Goal: Information Seeking & Learning: Learn about a topic

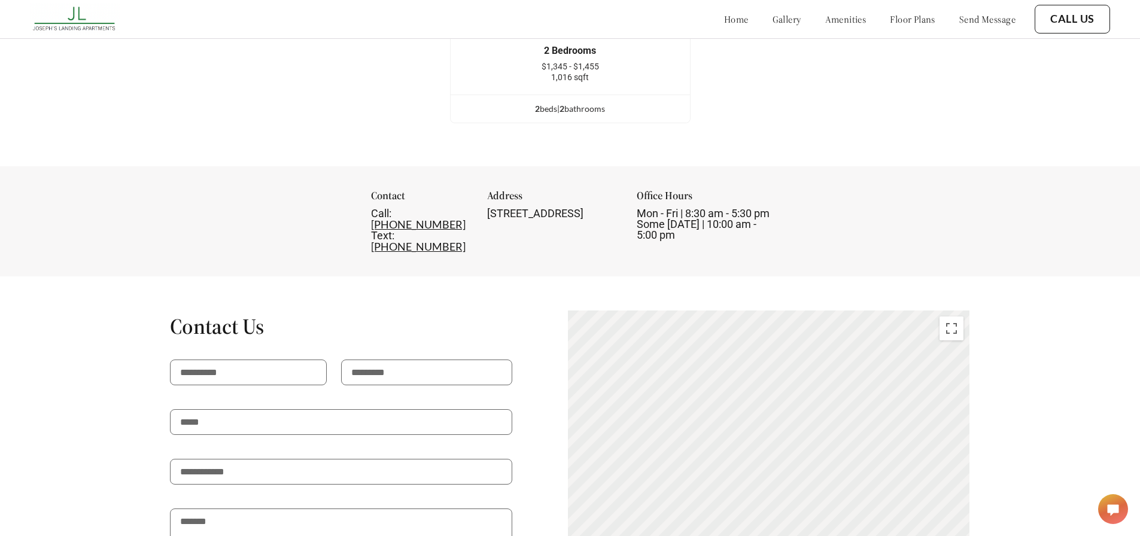
scroll to position [2094, 0]
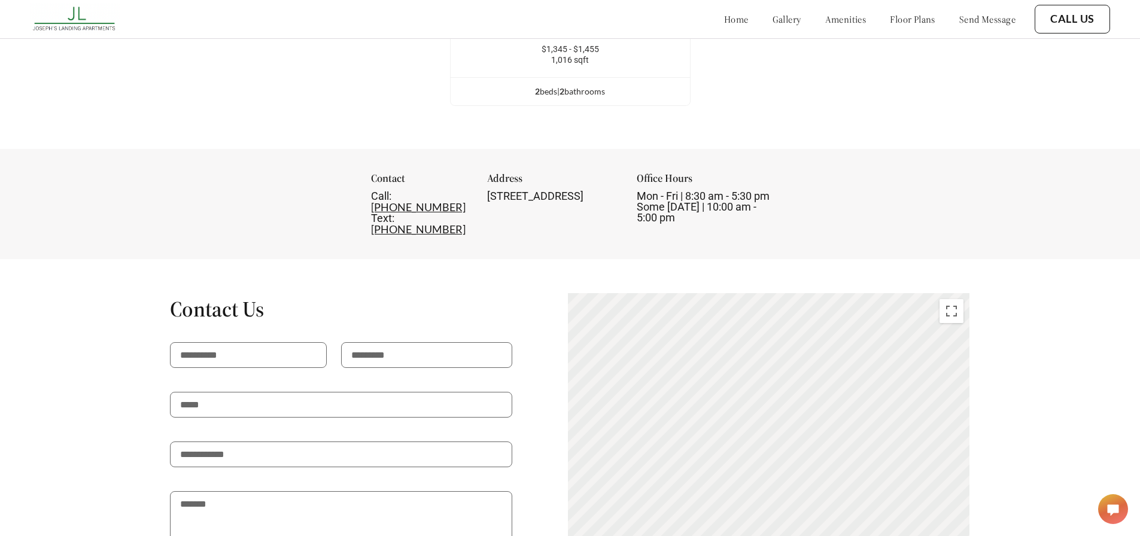
click at [536, 202] on div "[STREET_ADDRESS]" at bounding box center [553, 196] width 133 height 11
click at [540, 202] on div "[STREET_ADDRESS]" at bounding box center [553, 196] width 133 height 11
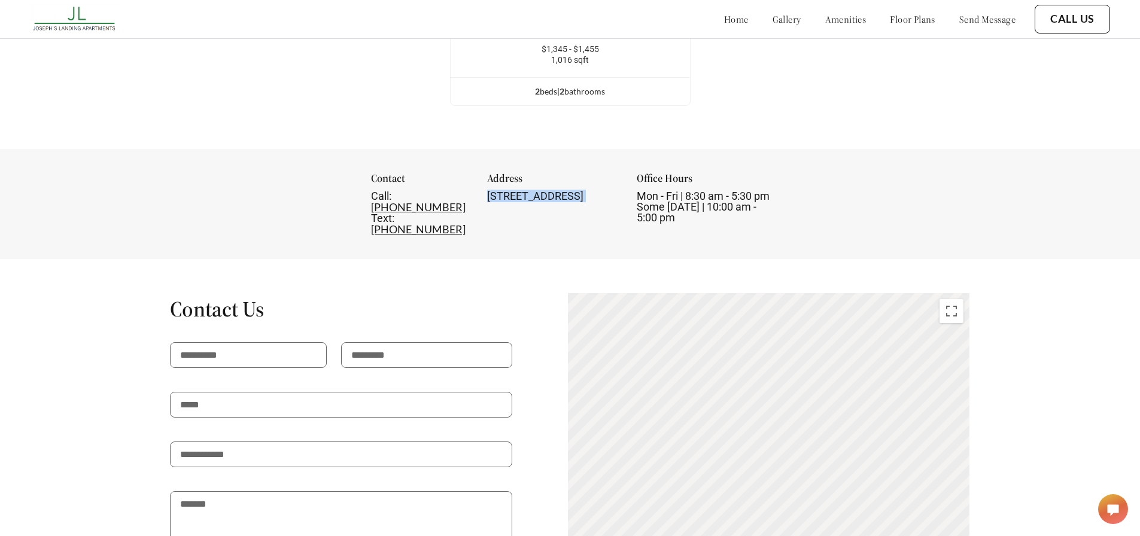
copy div "[STREET_ADDRESS]"
click at [142, 252] on div "Contact Call: [PHONE_NUMBER] Text: [PHONE_NUMBER] Address [STREET_ADDRESS] Offi…" at bounding box center [570, 204] width 1140 height 110
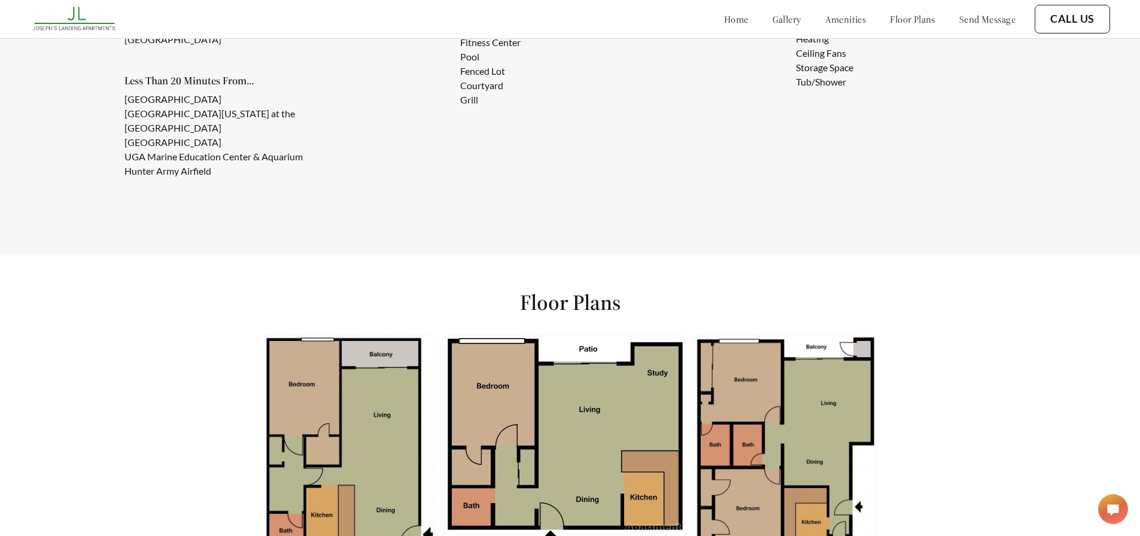
scroll to position [1110, 0]
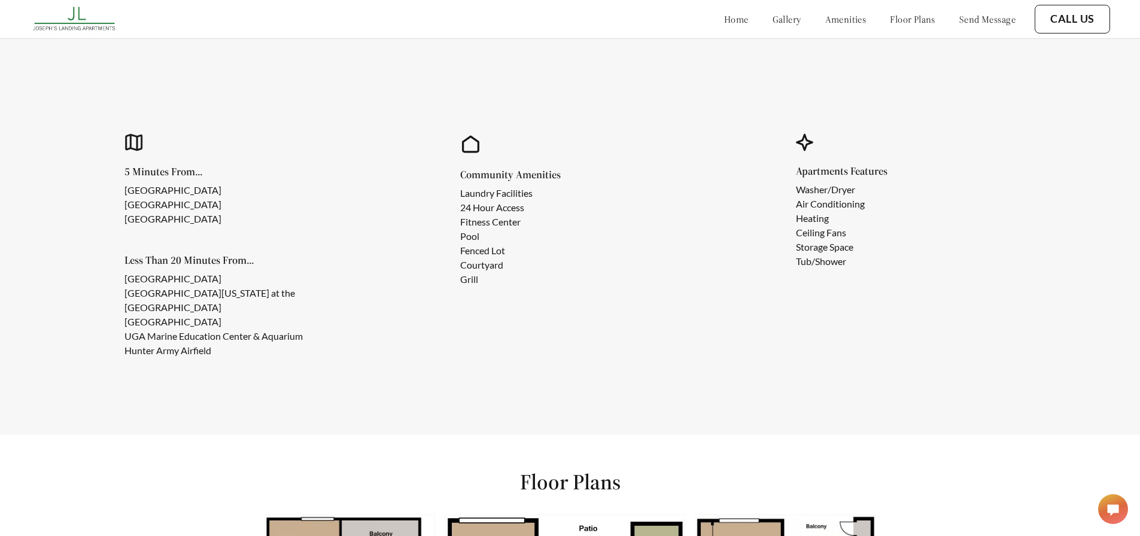
click at [772, 21] on link "gallery" at bounding box center [786, 19] width 29 height 12
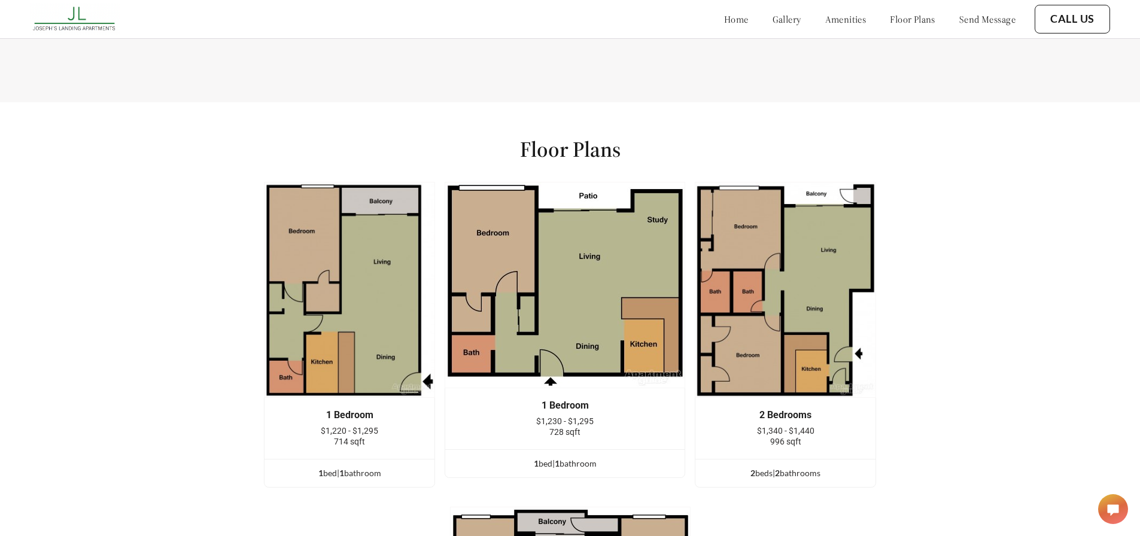
scroll to position [1143, 0]
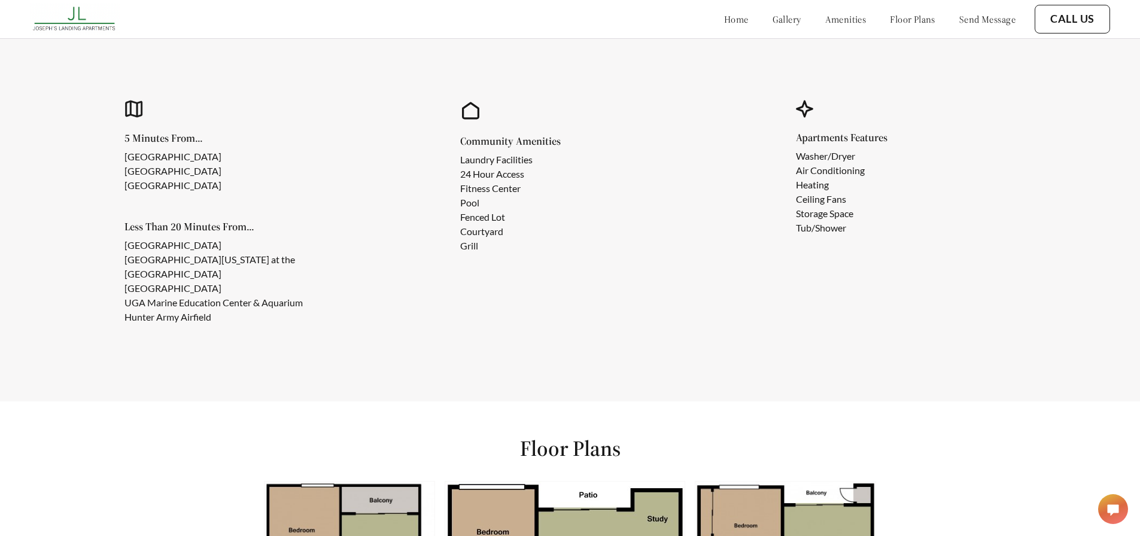
click at [772, 23] on link "gallery" at bounding box center [786, 19] width 29 height 12
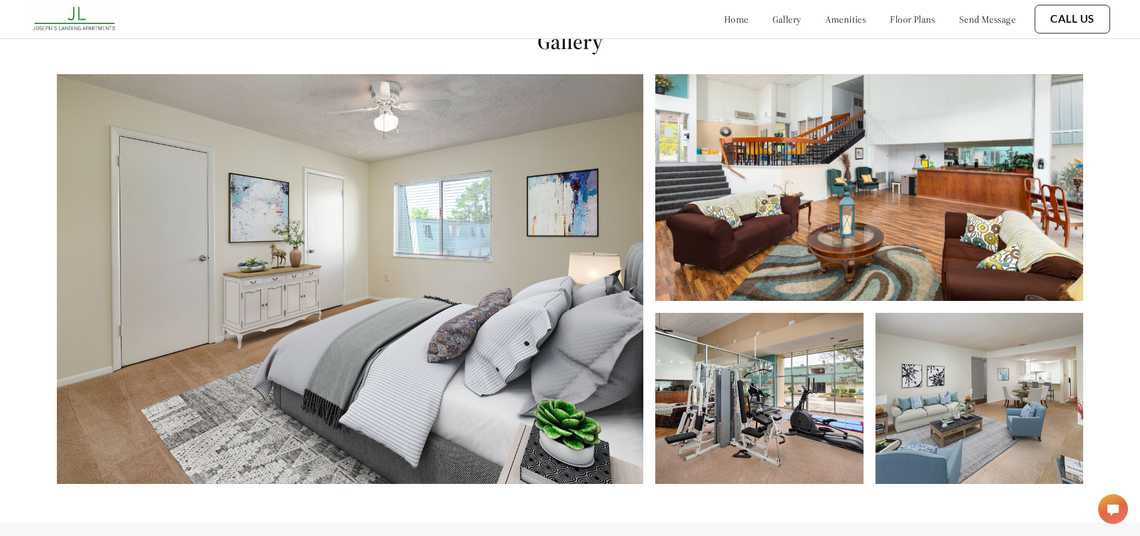
scroll to position [545, 0]
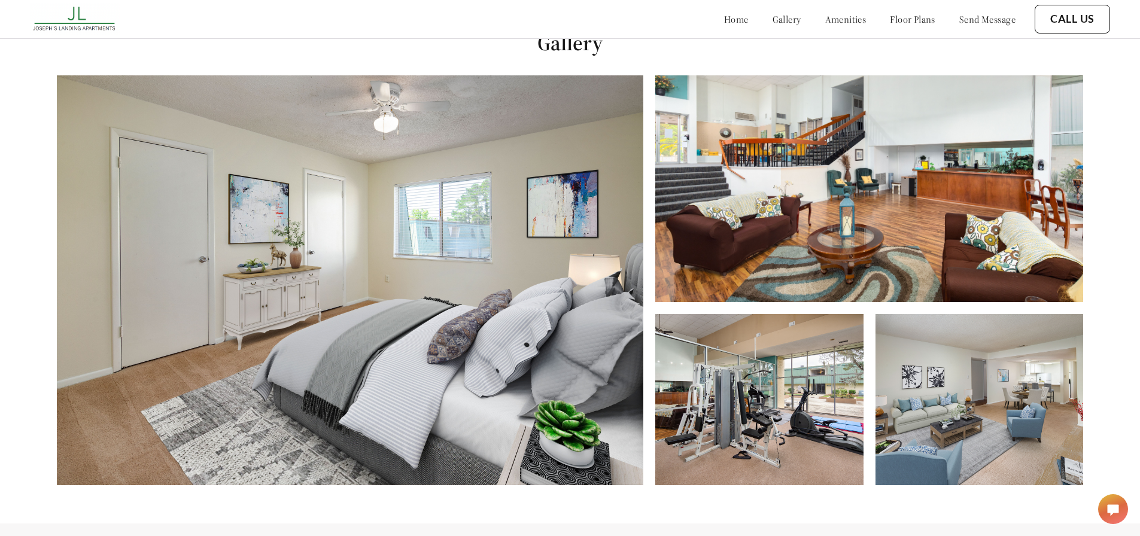
click at [772, 19] on link "gallery" at bounding box center [786, 19] width 29 height 12
click at [840, 19] on link "amenities" at bounding box center [845, 19] width 41 height 12
